Goal: Task Accomplishment & Management: Use online tool/utility

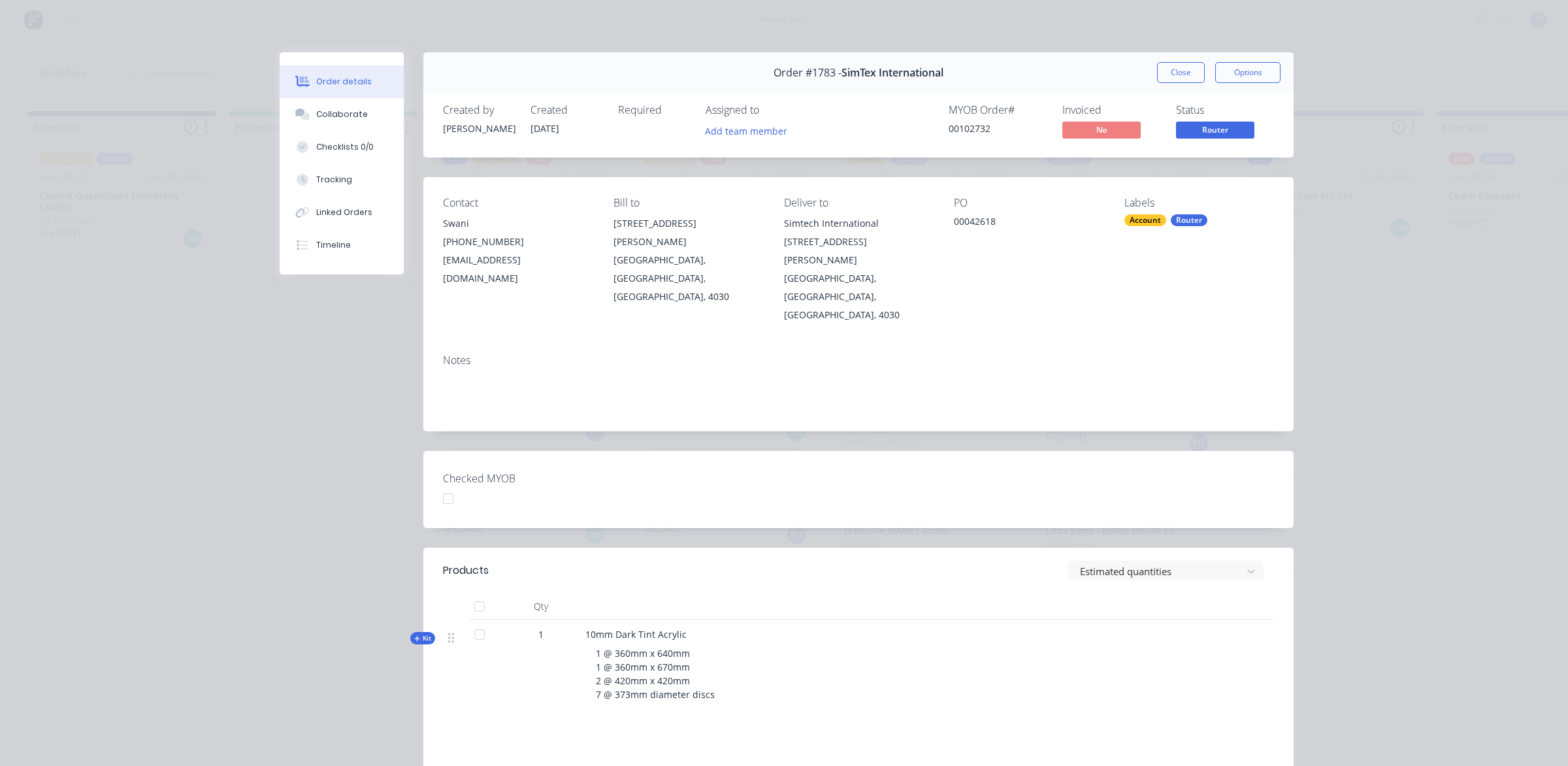
click at [1166, 80] on button "Close" at bounding box center [1181, 72] width 47 height 21
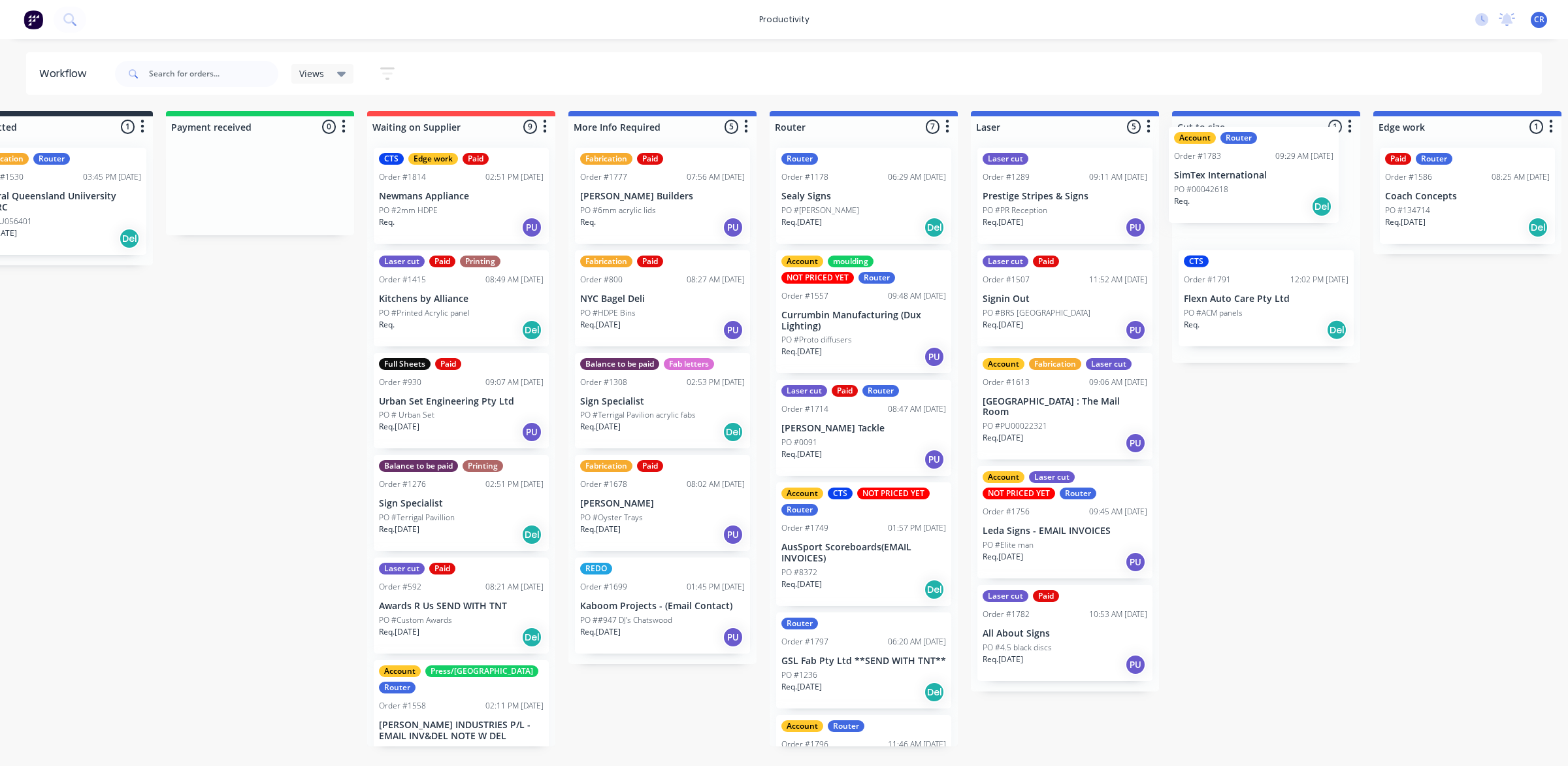
drag, startPoint x: 921, startPoint y: 193, endPoint x: 1256, endPoint y: 173, distance: 335.6
click at [1256, 173] on div "Submitted 1 Sort By Created date Required date Order number Customer name Most …" at bounding box center [1490, 428] width 3126 height 635
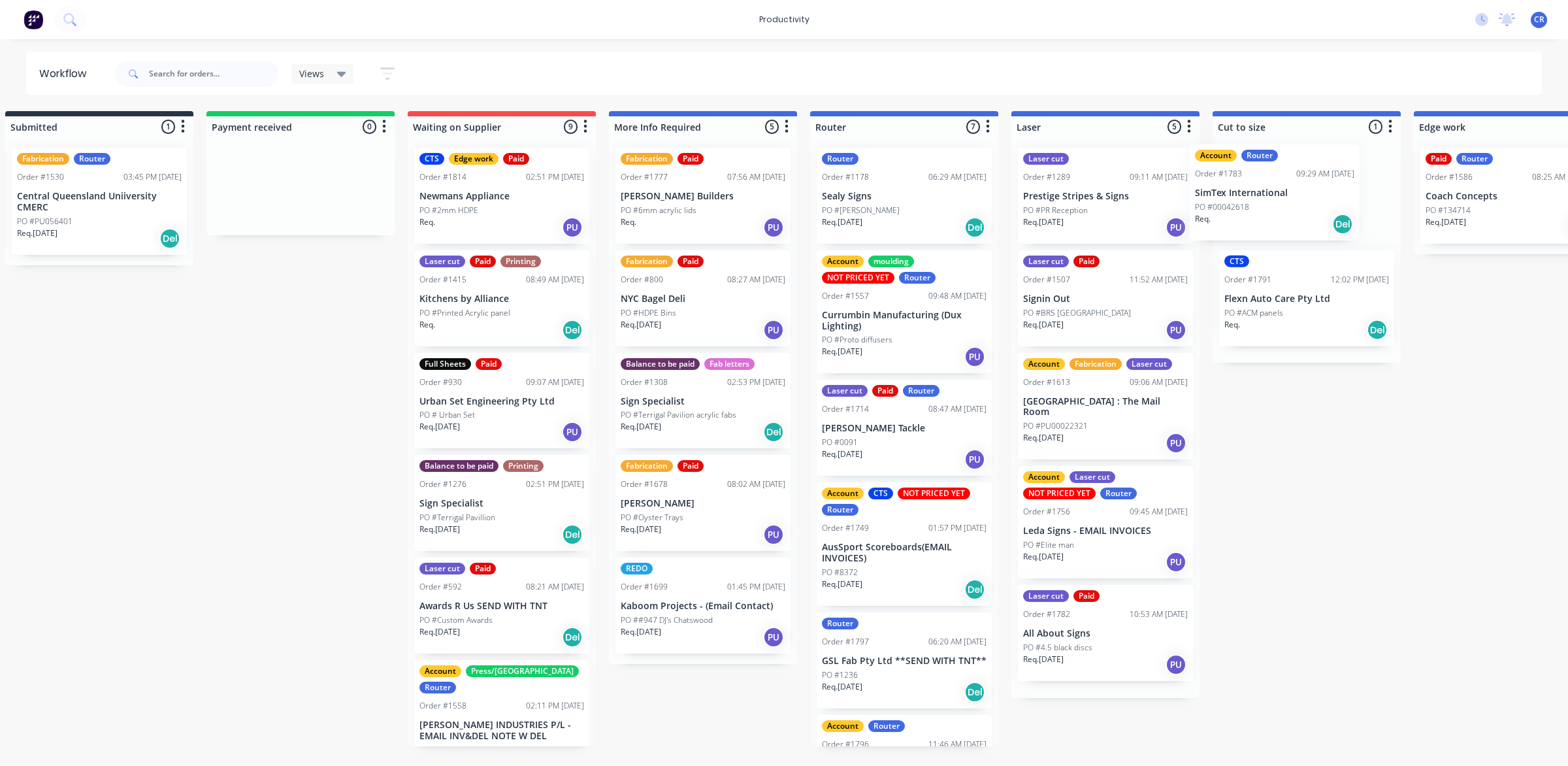
drag, startPoint x: 889, startPoint y: 205, endPoint x: 1282, endPoint y: 195, distance: 393.1
click at [1282, 195] on div "Submitted 1 Sort By Created date Required date Order number Customer name Most …" at bounding box center [1530, 428] width 3126 height 635
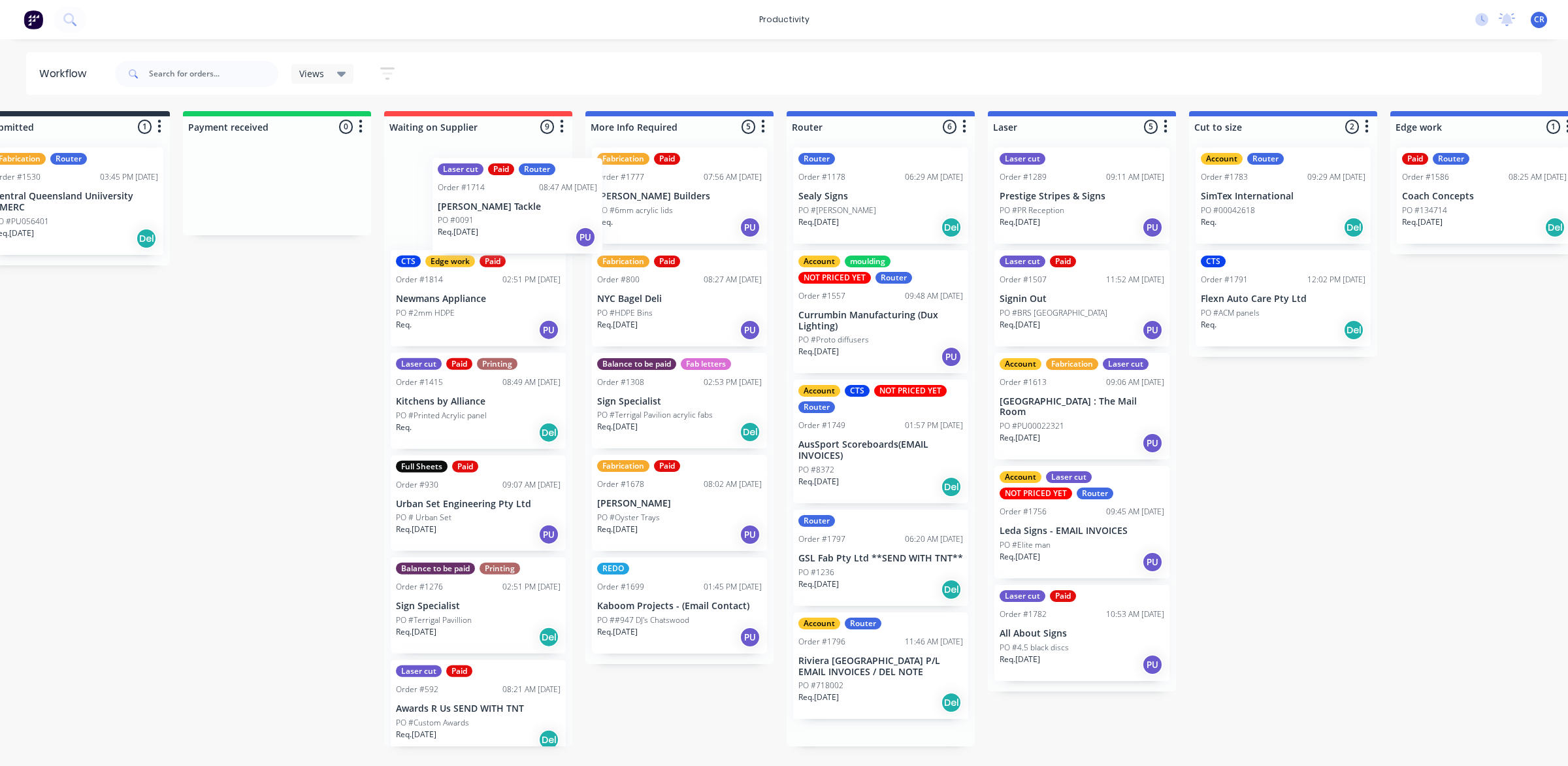
drag, startPoint x: 869, startPoint y: 417, endPoint x: 501, endPoint y: 193, distance: 430.8
click at [501, 193] on div "Submitted 1 Sort By Created date Required date Order number Customer name Most …" at bounding box center [1506, 428] width 3126 height 635
